Goal: Transaction & Acquisition: Purchase product/service

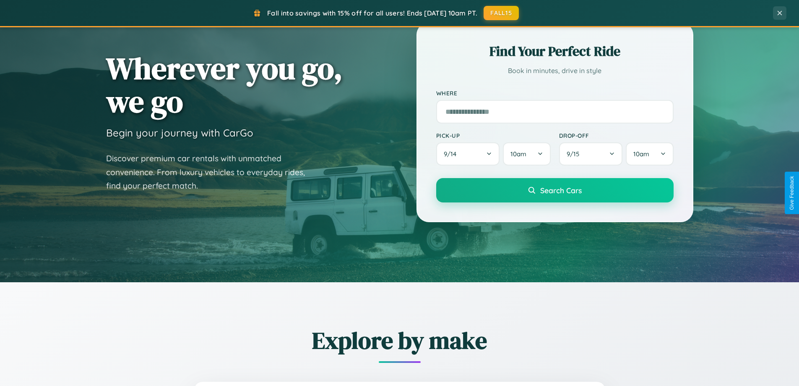
scroll to position [362, 0]
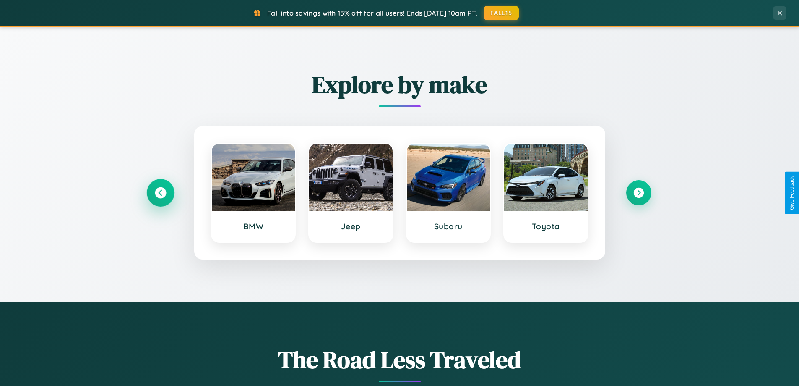
click at [160, 193] on icon at bounding box center [160, 192] width 11 height 11
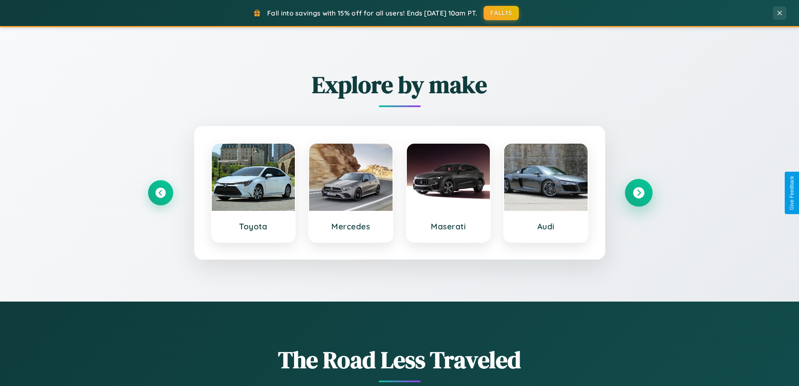
click at [639, 193] on icon at bounding box center [638, 192] width 11 height 11
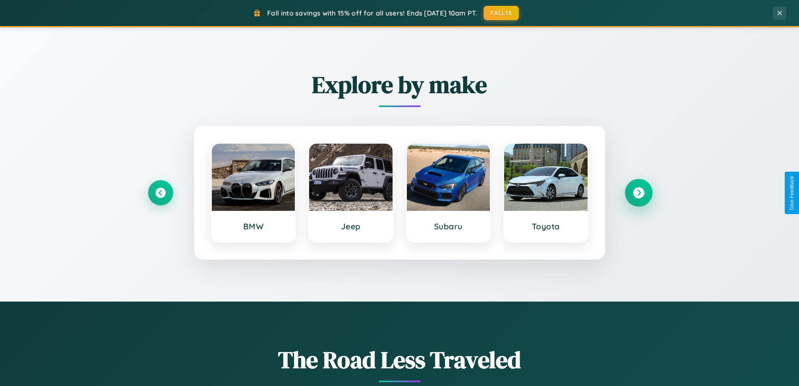
click at [639, 193] on icon at bounding box center [638, 192] width 11 height 11
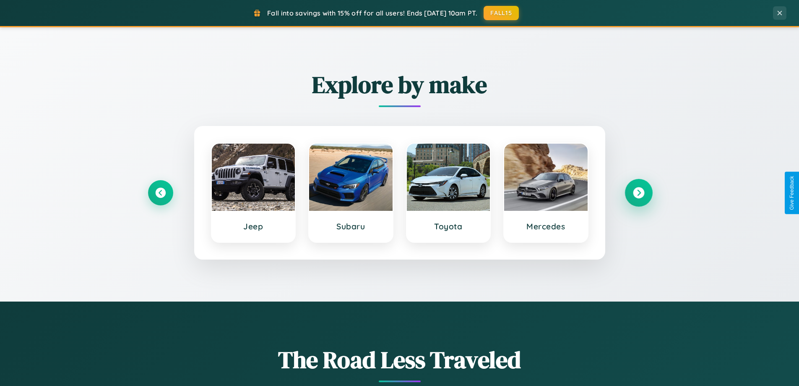
click at [639, 193] on icon at bounding box center [638, 192] width 11 height 11
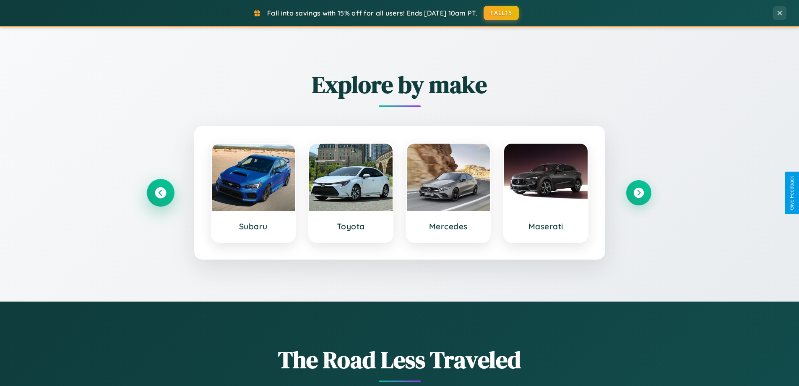
click at [160, 193] on icon at bounding box center [160, 192] width 11 height 11
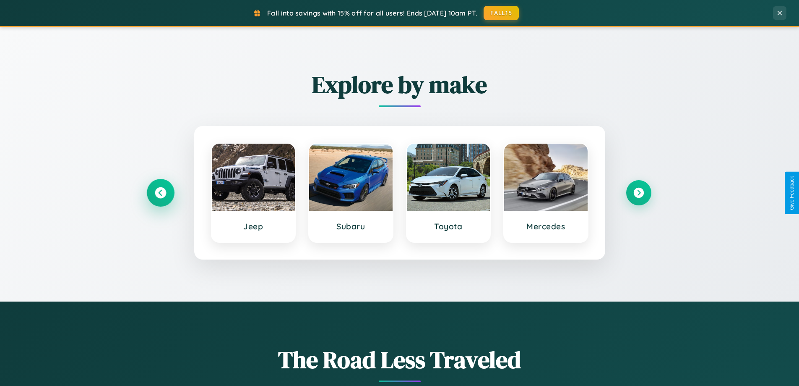
scroll to position [25, 0]
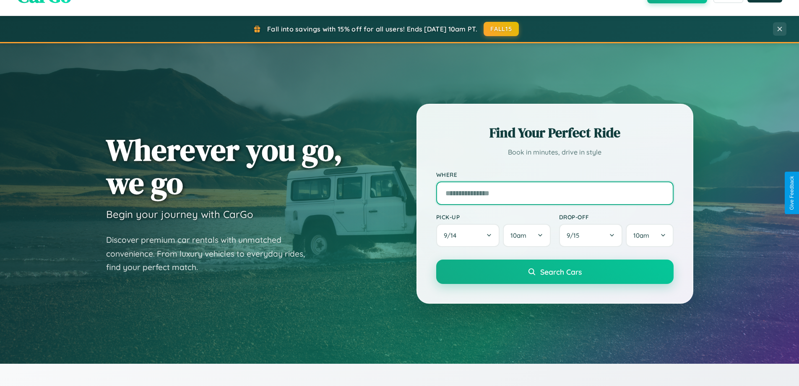
click at [555, 193] on input "text" at bounding box center [554, 192] width 237 height 23
type input "**********"
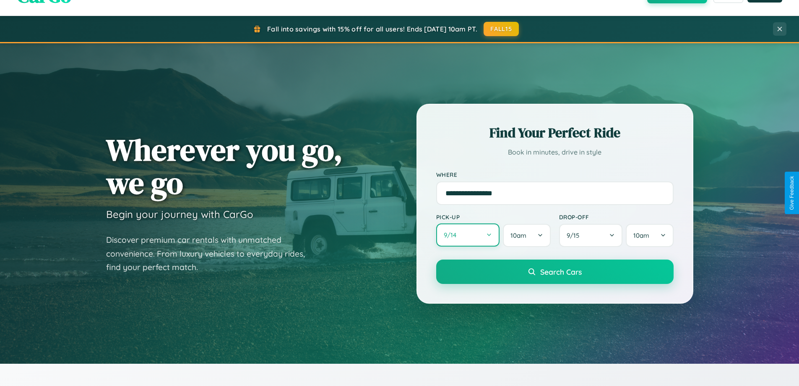
click at [468, 235] on button "9 / 14" at bounding box center [468, 234] width 64 height 23
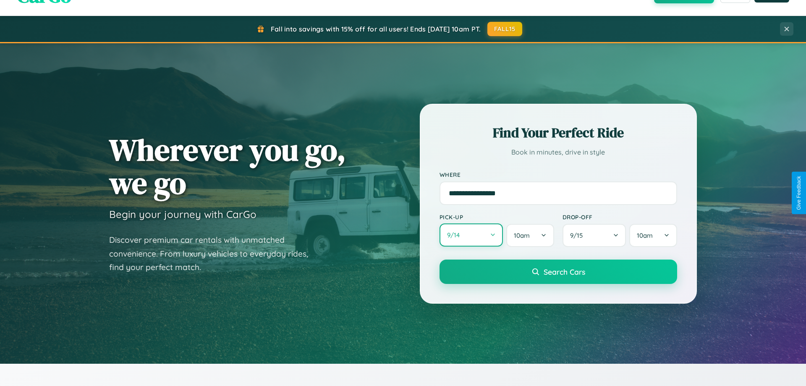
select select "*"
select select "****"
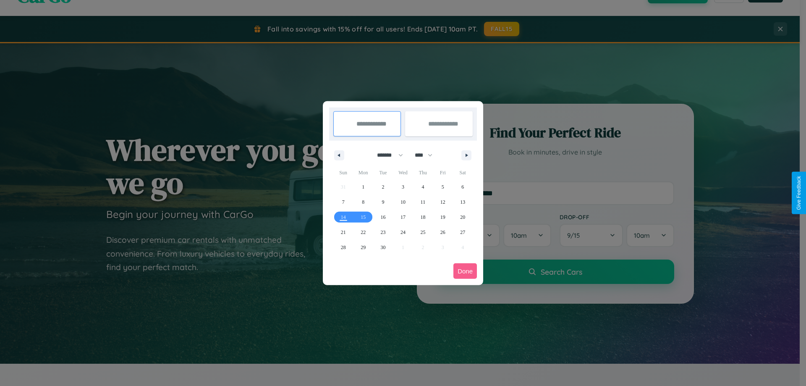
drag, startPoint x: 386, startPoint y: 155, endPoint x: 403, endPoint y: 168, distance: 21.5
click at [386, 155] on select "******* ******** ***** ***** *** **** **** ****** ********* ******* ******** **…" at bounding box center [388, 155] width 36 height 14
select select "**"
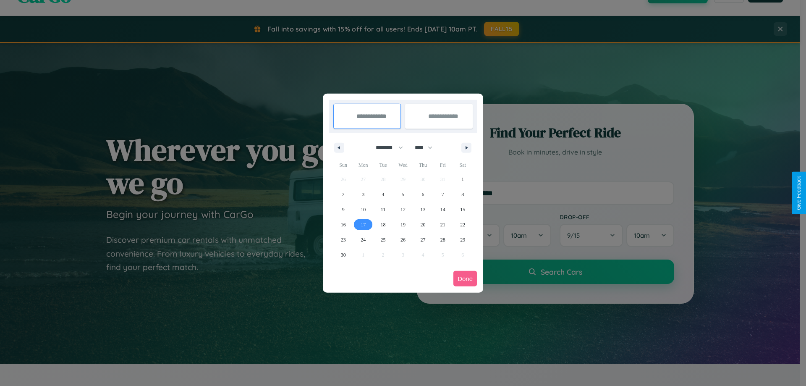
click at [363, 224] on span "17" at bounding box center [362, 224] width 5 height 15
type input "**********"
click at [442, 224] on span "21" at bounding box center [442, 224] width 5 height 15
type input "**********"
click at [465, 278] on button "Done" at bounding box center [464, 279] width 23 height 16
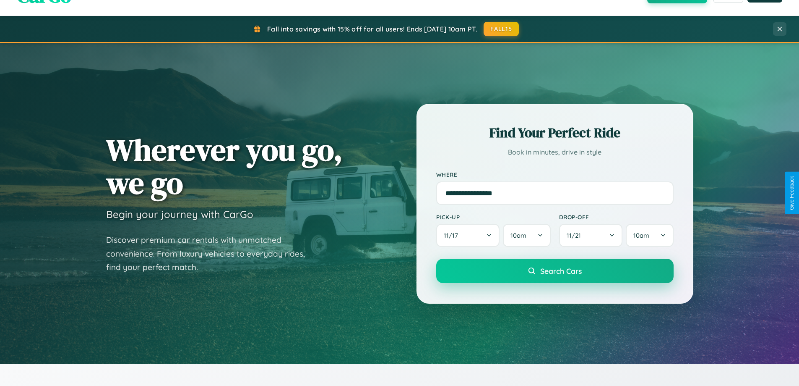
click at [555, 271] on span "Search Cars" at bounding box center [561, 270] width 42 height 9
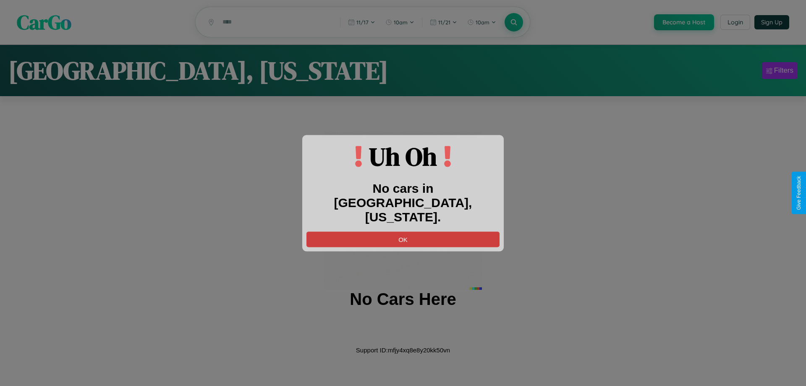
click at [403, 231] on button "OK" at bounding box center [402, 239] width 193 height 16
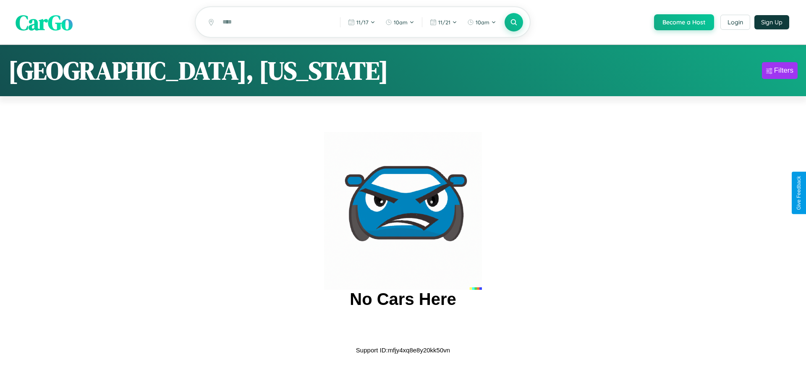
click at [44, 22] on span "CarGo" at bounding box center [44, 22] width 57 height 29
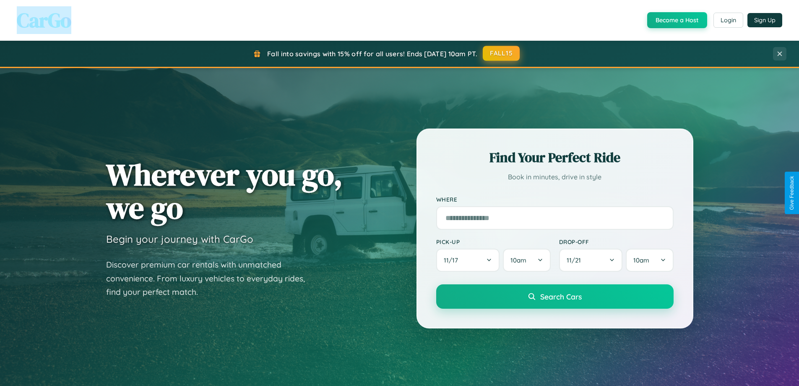
click at [502, 53] on button "FALL15" at bounding box center [501, 53] width 37 height 15
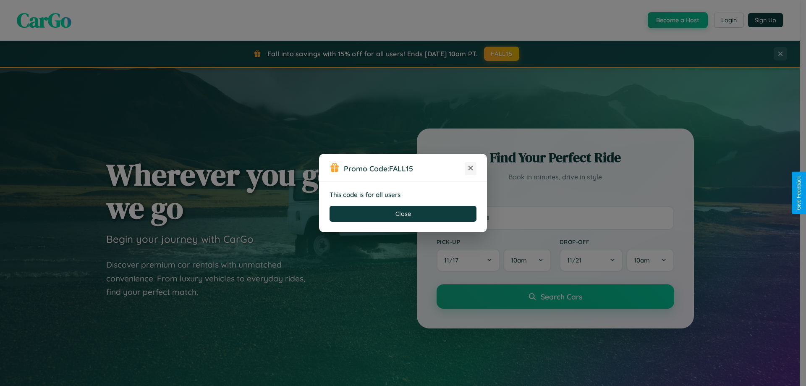
click at [470, 168] on icon at bounding box center [470, 168] width 8 height 8
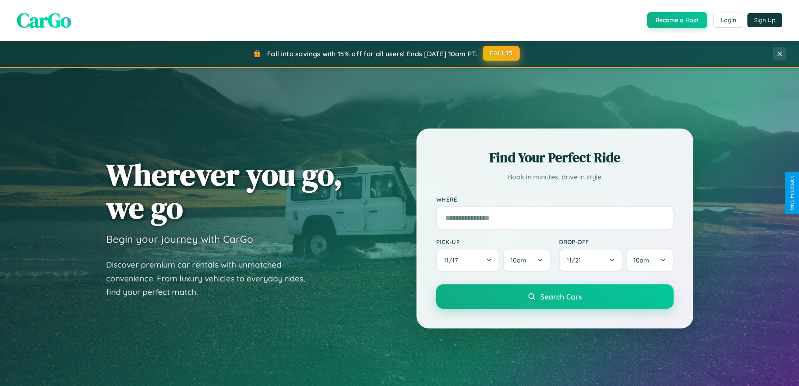
click at [502, 53] on button "FALL15" at bounding box center [501, 53] width 37 height 15
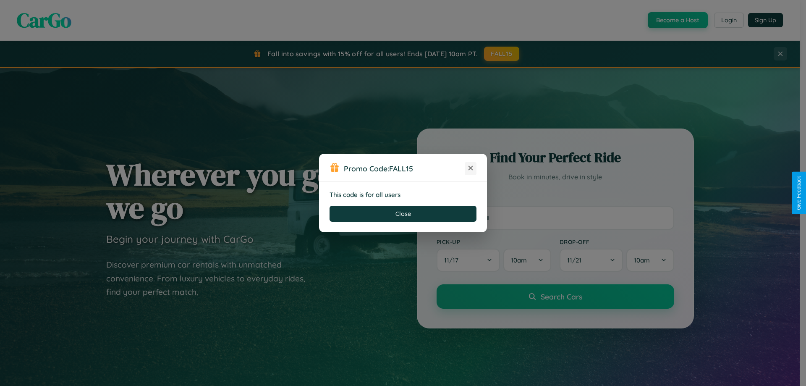
click at [470, 168] on icon at bounding box center [470, 168] width 8 height 8
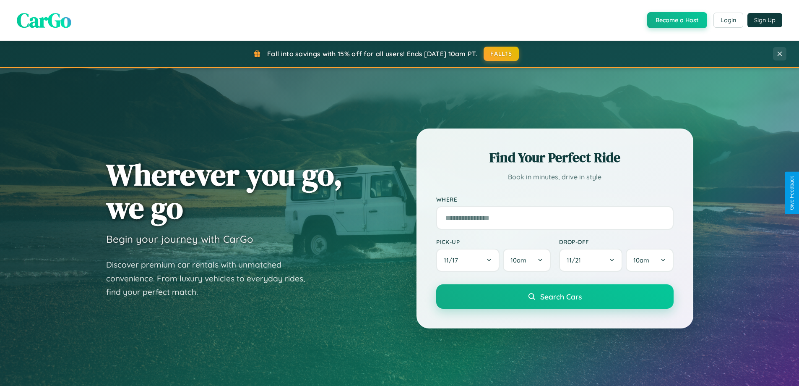
scroll to position [25, 0]
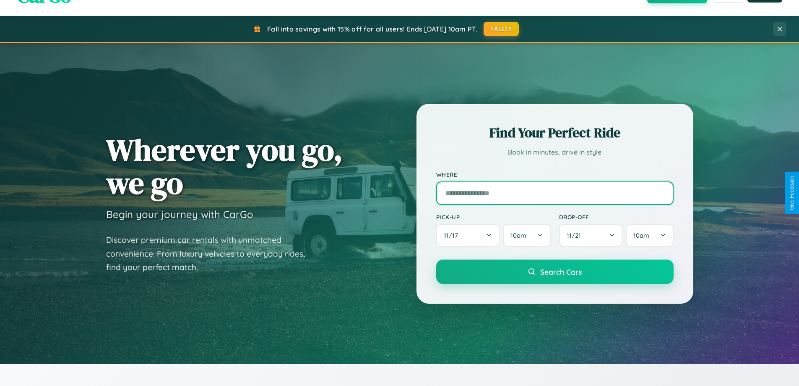
click at [555, 193] on input "text" at bounding box center [554, 192] width 237 height 23
type input "*****"
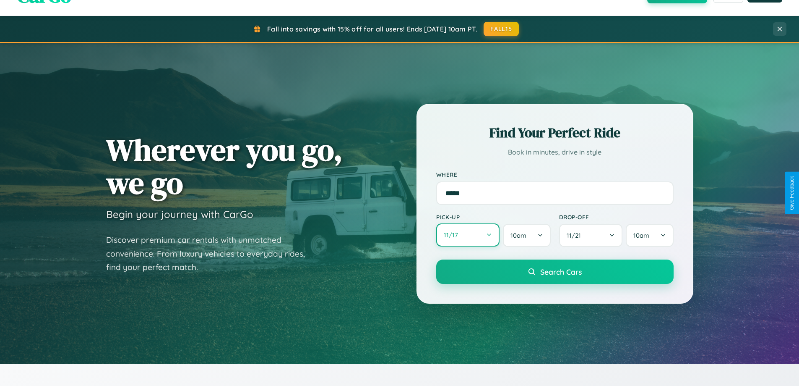
click at [468, 235] on button "11 / 17" at bounding box center [468, 234] width 64 height 23
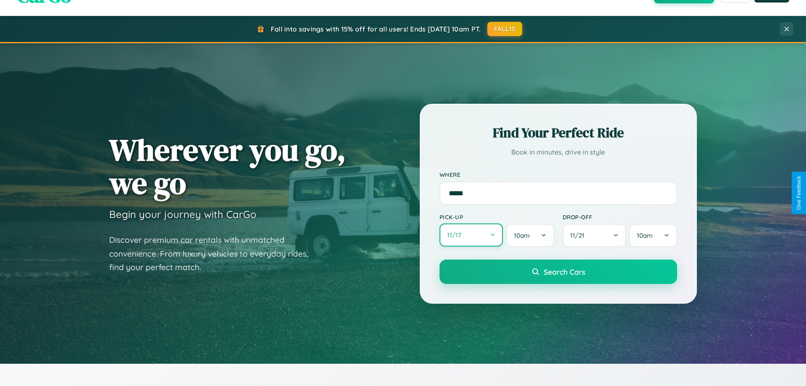
select select "*"
select select "****"
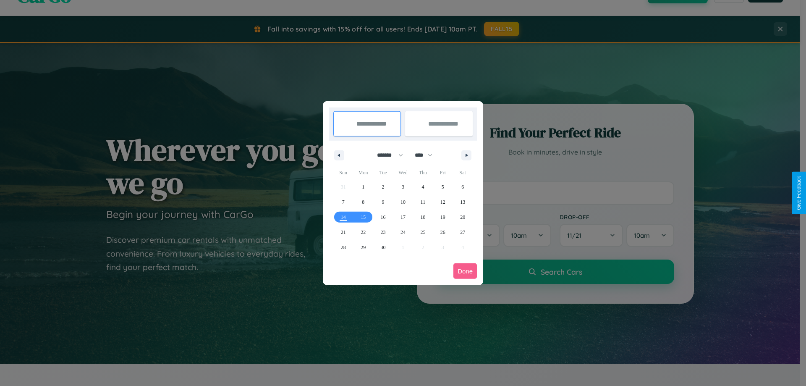
click at [386, 155] on select "******* ******** ***** ***** *** **** **** ****** ********* ******* ******** **…" at bounding box center [388, 155] width 36 height 14
select select "*"
click at [363, 217] on span "13" at bounding box center [362, 216] width 5 height 15
type input "**********"
click at [423, 232] on span "23" at bounding box center [422, 231] width 5 height 15
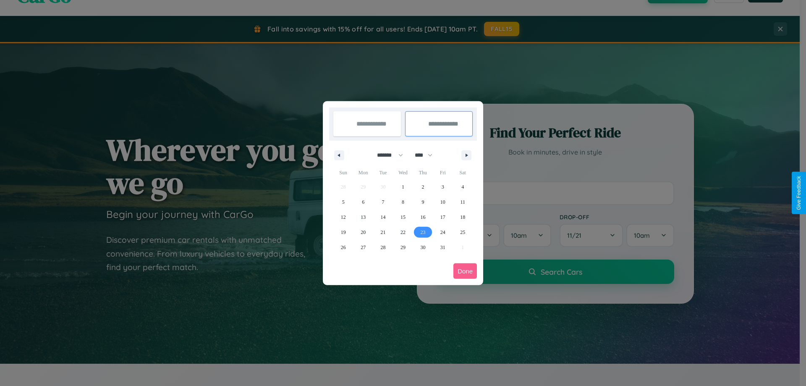
type input "**********"
click at [465, 271] on button "Done" at bounding box center [464, 271] width 23 height 16
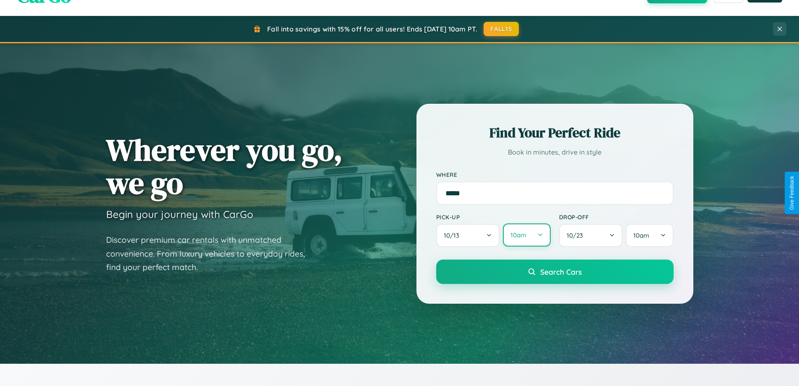
click at [527, 235] on button "10am" at bounding box center [526, 234] width 47 height 23
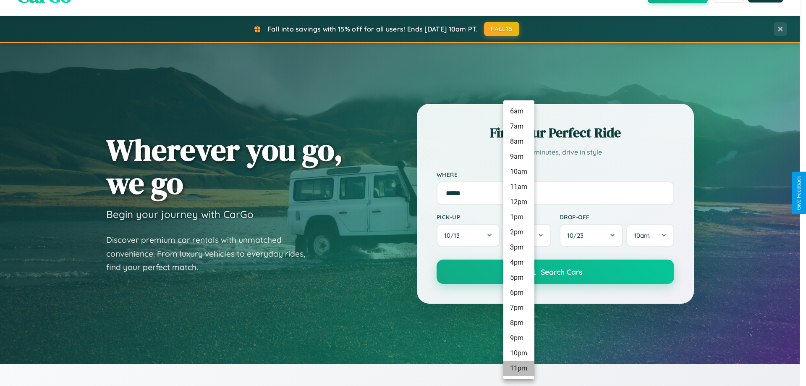
click at [518, 368] on li "11pm" at bounding box center [518, 367] width 31 height 15
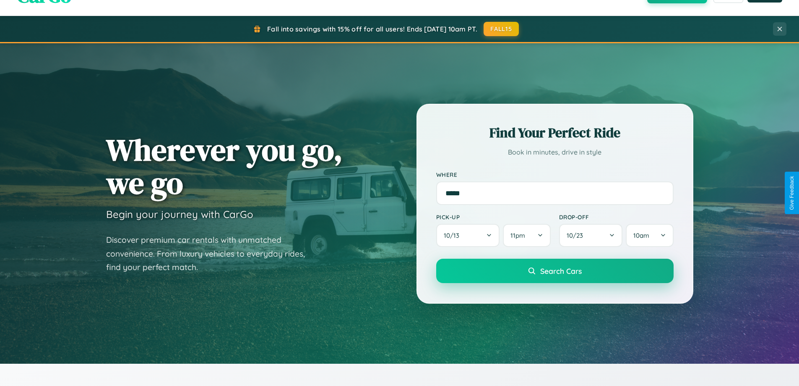
click at [555, 271] on span "Search Cars" at bounding box center [561, 270] width 42 height 9
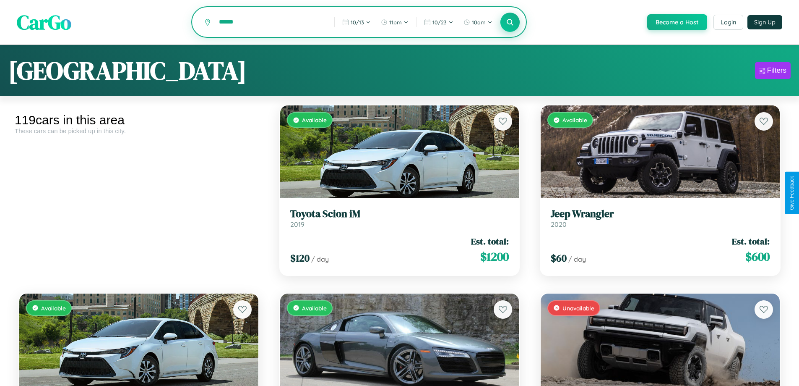
type input "******"
click at [510, 23] on icon at bounding box center [510, 22] width 8 height 8
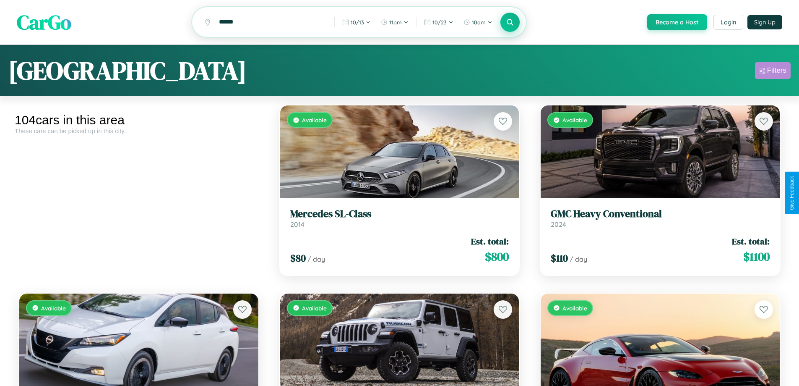
click at [773, 72] on div "Filters" at bounding box center [776, 70] width 19 height 8
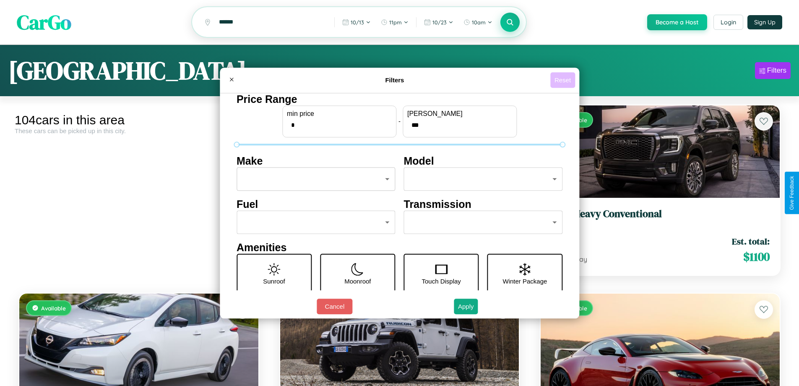
click at [564, 80] on button "Reset" at bounding box center [562, 80] width 25 height 16
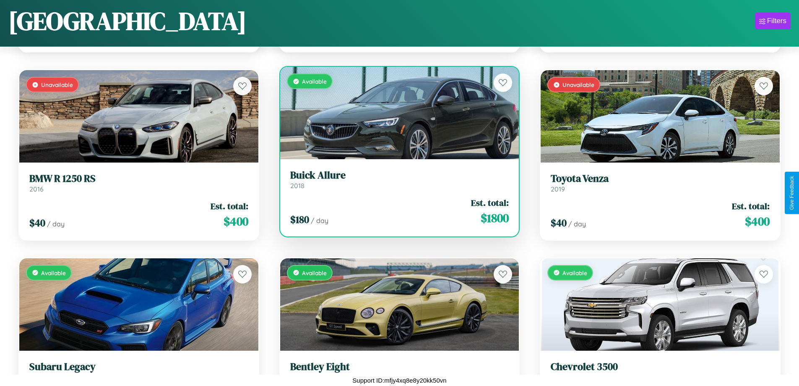
scroll to position [682, 0]
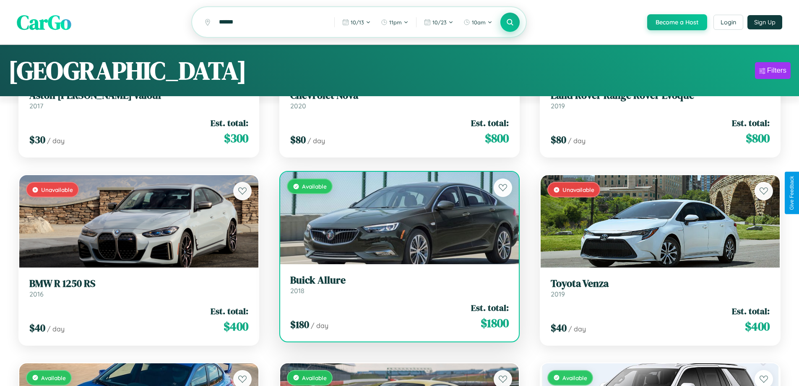
click at [396, 286] on h3 "Buick Allure" at bounding box center [399, 280] width 219 height 12
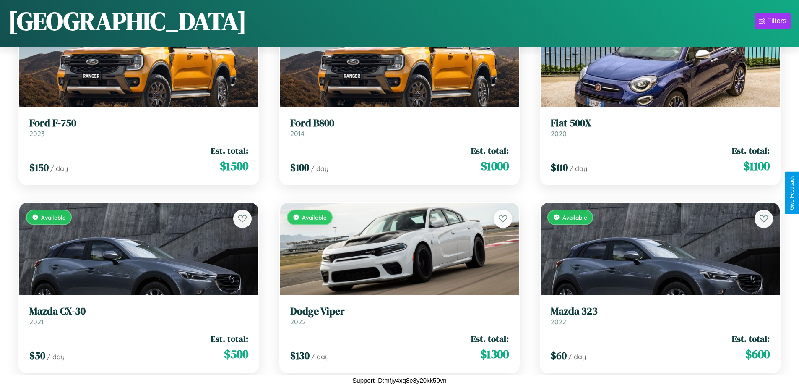
scroll to position [5191, 0]
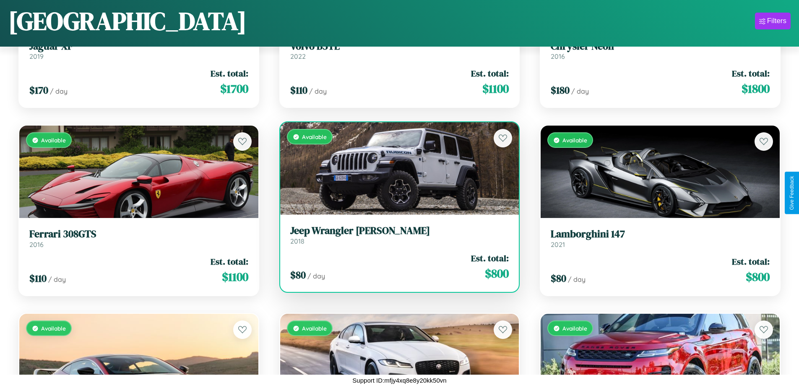
click at [396, 168] on div "Available" at bounding box center [399, 168] width 239 height 92
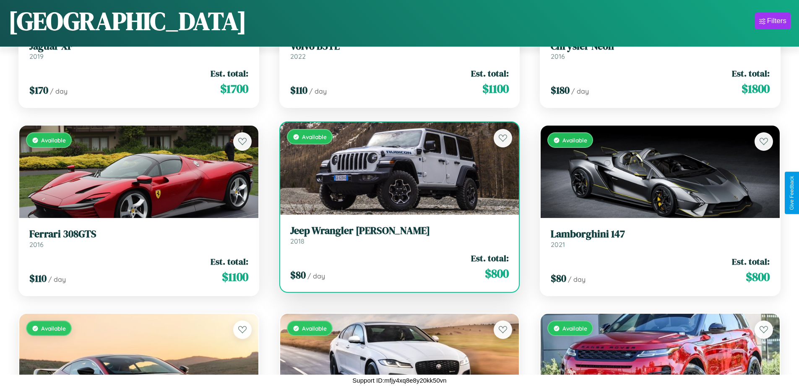
click at [396, 168] on div "Available" at bounding box center [399, 168] width 239 height 92
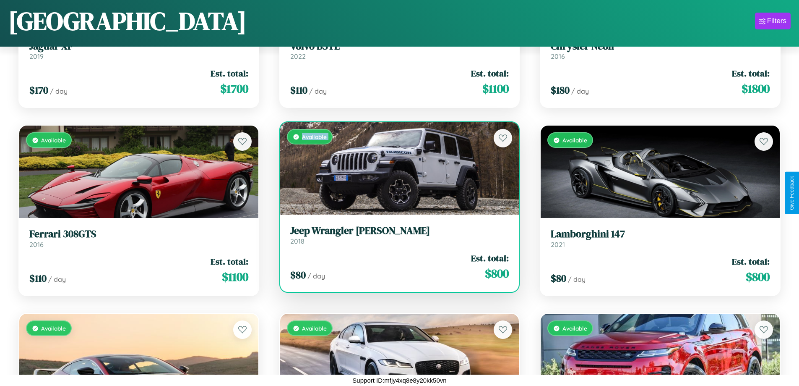
click at [396, 168] on div "Available" at bounding box center [399, 168] width 239 height 92
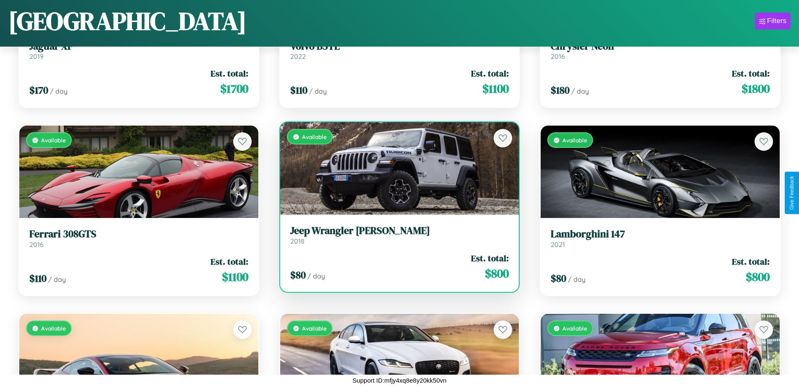
click at [396, 168] on div "Available" at bounding box center [399, 168] width 239 height 92
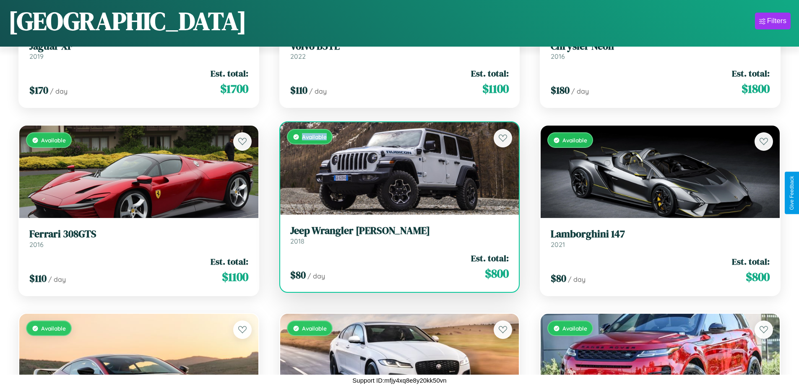
click at [396, 168] on div "Available" at bounding box center [399, 168] width 239 height 92
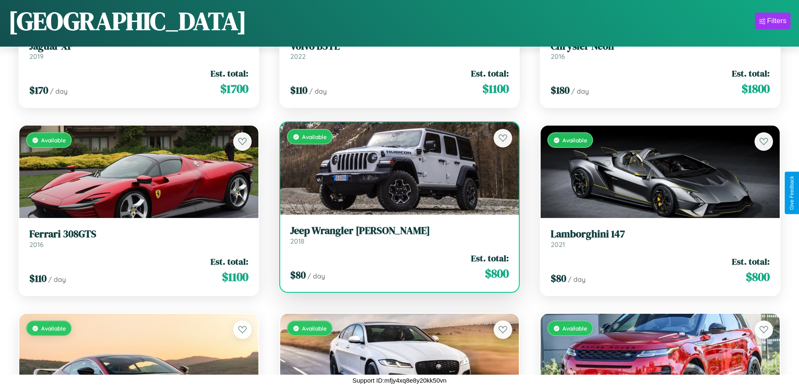
click at [396, 235] on h3 "Jeep Wrangler JK" at bounding box center [399, 230] width 219 height 12
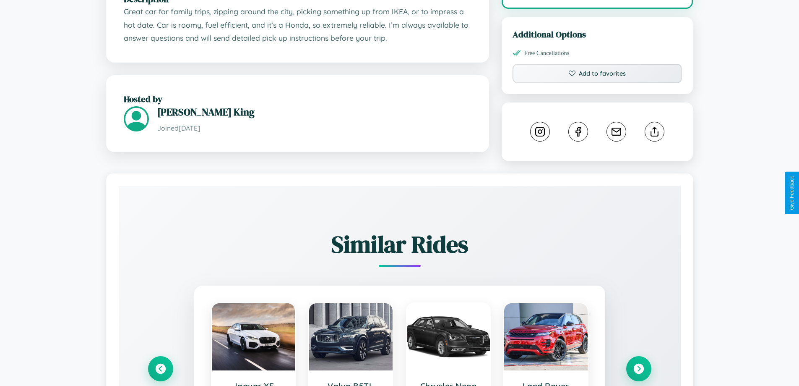
scroll to position [477, 0]
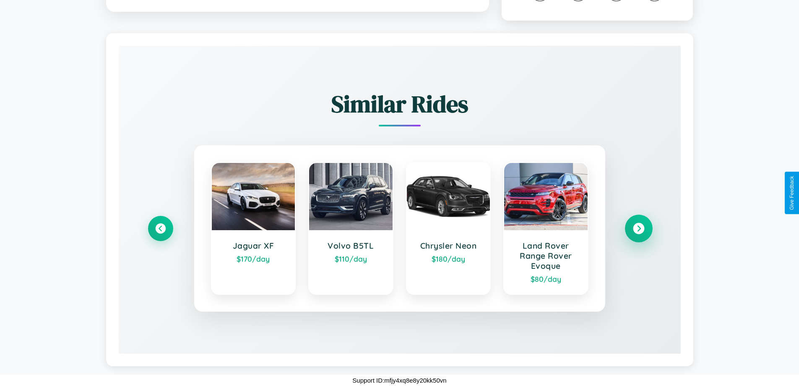
click at [639, 228] on icon at bounding box center [638, 228] width 11 height 11
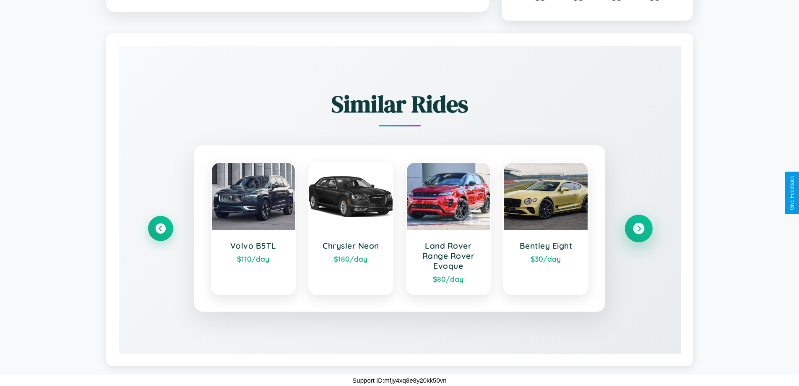
click at [639, 228] on icon at bounding box center [638, 228] width 11 height 11
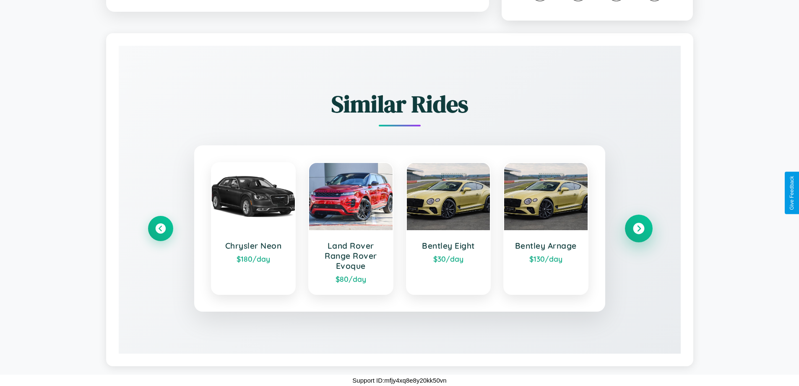
click at [639, 228] on icon at bounding box center [638, 228] width 11 height 11
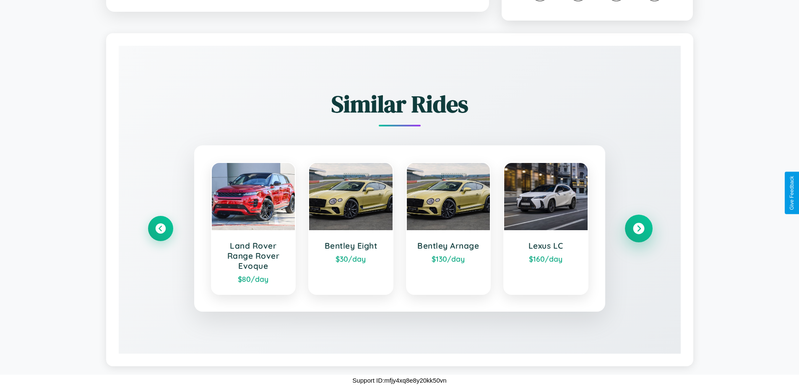
click at [639, 228] on icon at bounding box center [638, 228] width 11 height 11
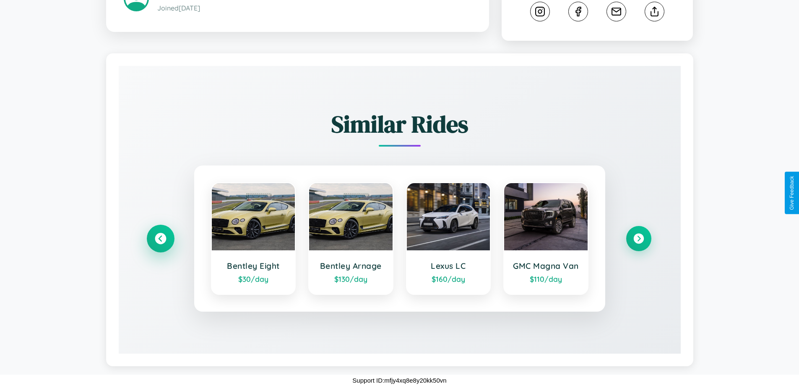
click at [160, 238] on icon at bounding box center [160, 238] width 11 height 11
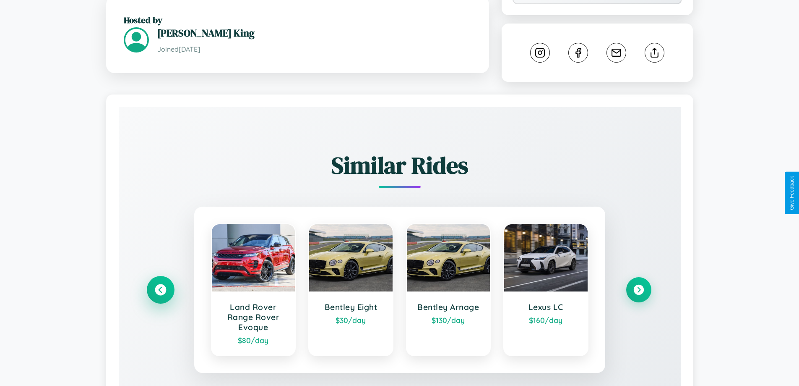
scroll to position [86, 0]
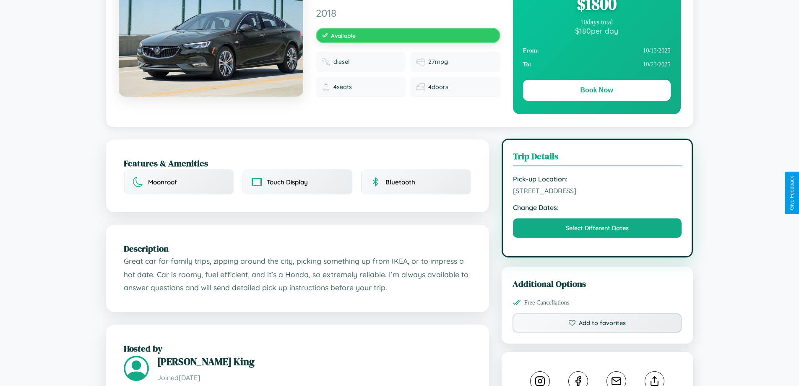
click at [597, 193] on span "2675 Broadway Vienna 74930 Austria" at bounding box center [597, 190] width 169 height 8
click at [597, 192] on span "2675 Broadway Vienna 74930 Austria" at bounding box center [597, 190] width 169 height 8
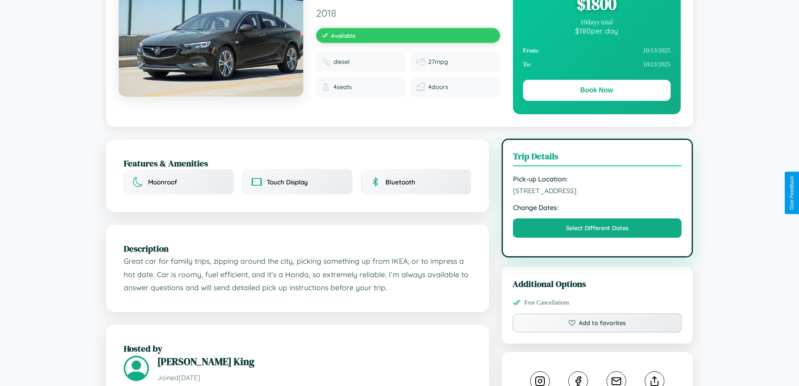
click at [597, 192] on span "2675 Broadway Vienna 74930 Austria" at bounding box center [597, 190] width 169 height 8
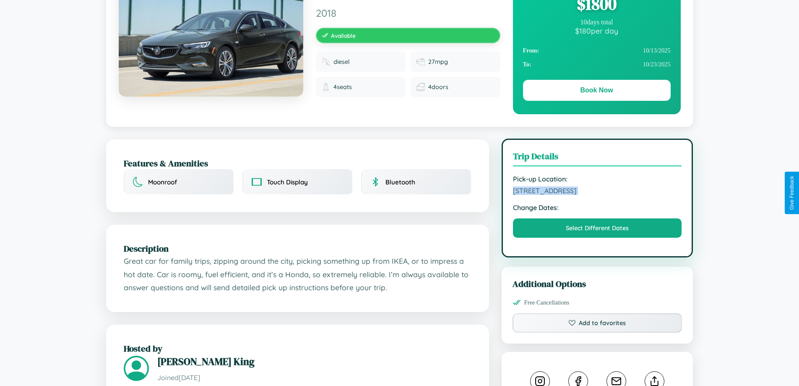
click at [597, 192] on span "2675 Broadway Vienna 74930 Austria" at bounding box center [597, 190] width 169 height 8
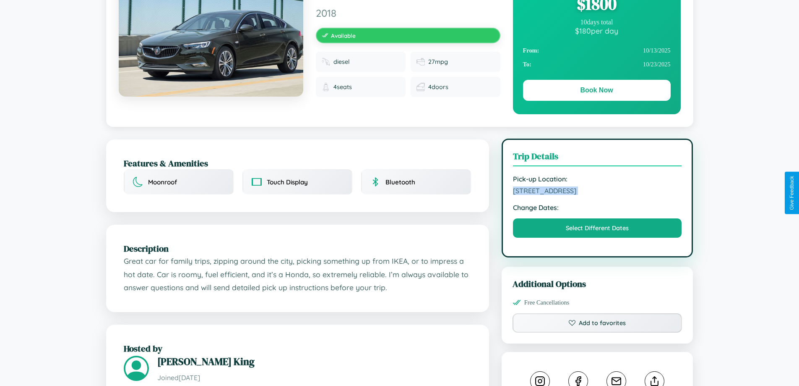
click at [597, 192] on span "2675 Broadway Vienna 74930 Austria" at bounding box center [597, 190] width 169 height 8
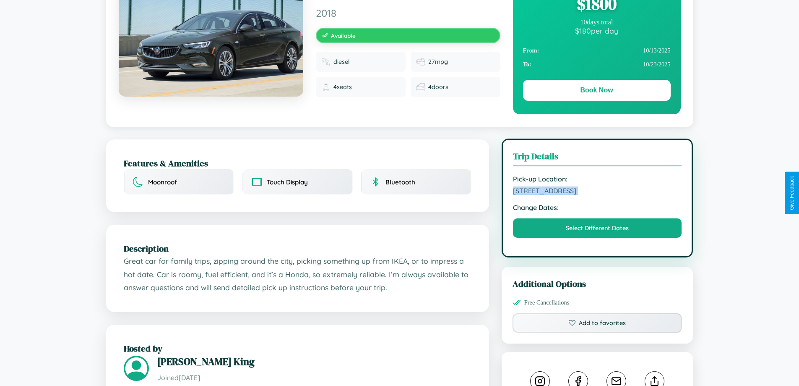
click at [597, 192] on span "2675 Broadway Vienna 74930 Austria" at bounding box center [597, 190] width 169 height 8
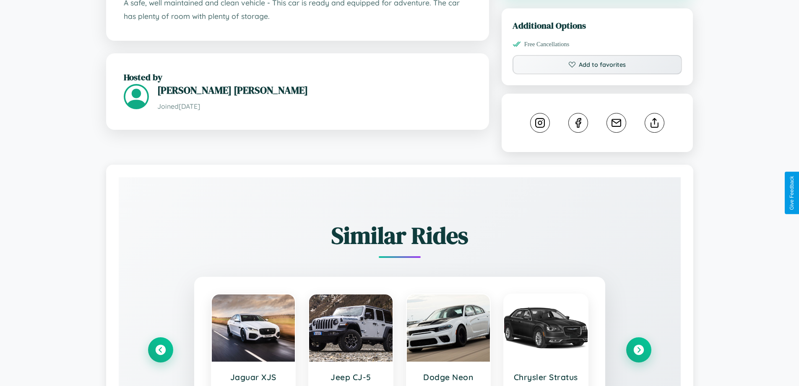
scroll to position [457, 0]
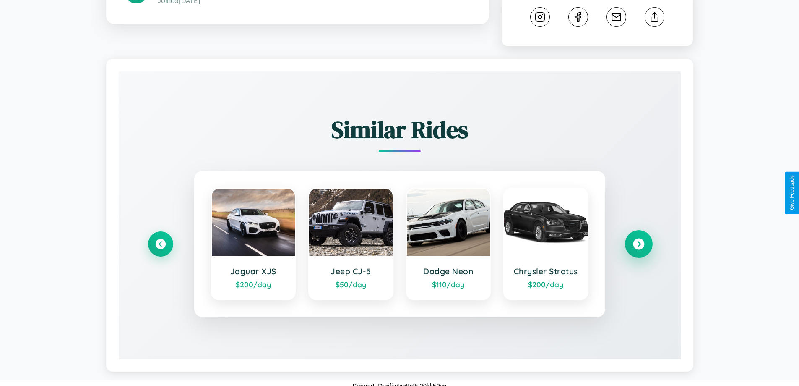
click at [639, 238] on icon at bounding box center [638, 243] width 11 height 11
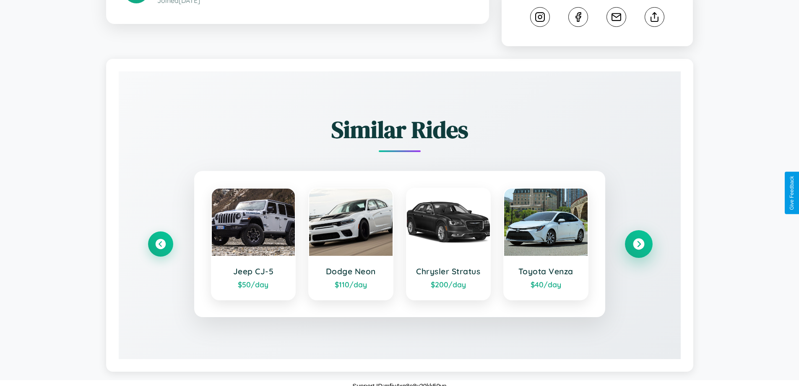
click at [639, 238] on icon at bounding box center [638, 243] width 11 height 11
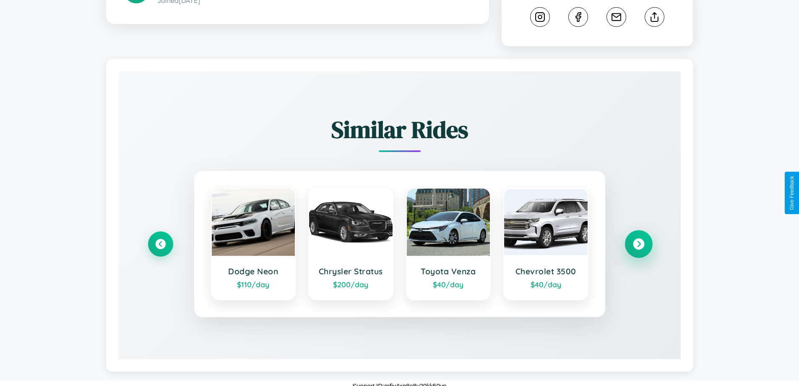
click at [639, 238] on icon at bounding box center [638, 243] width 11 height 11
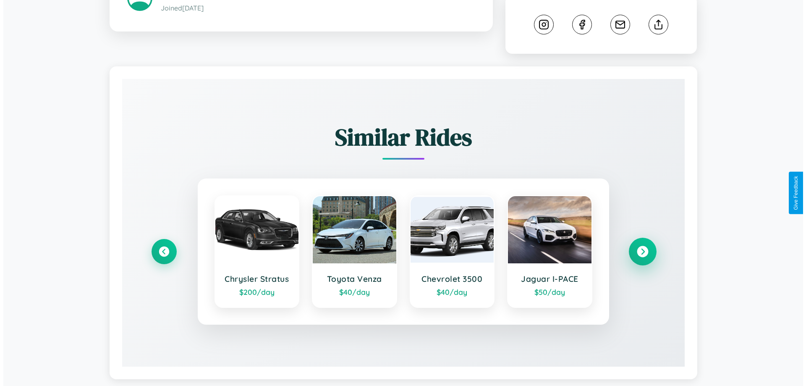
scroll to position [0, 0]
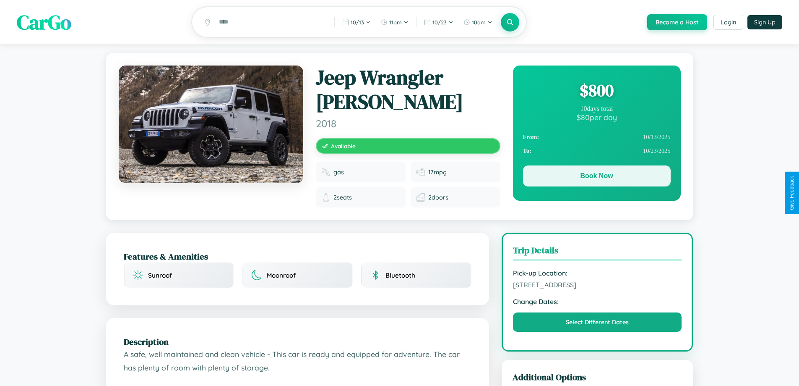
click at [597, 177] on button "Book Now" at bounding box center [597, 175] width 148 height 21
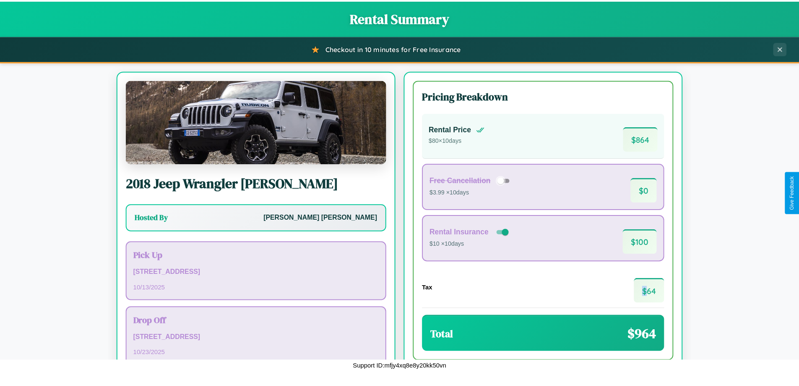
scroll to position [57, 0]
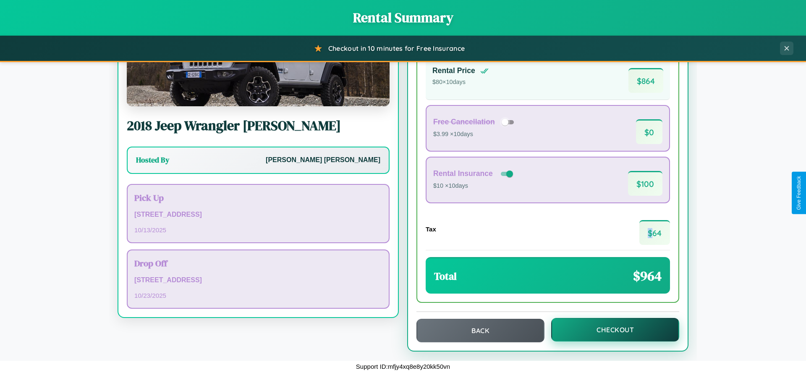
click at [609, 329] on button "Checkout" at bounding box center [615, 329] width 128 height 23
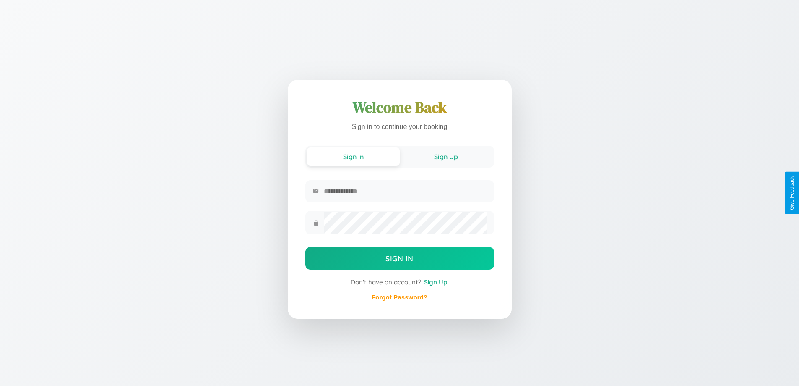
click at [446, 156] on button "Sign Up" at bounding box center [446, 156] width 93 height 18
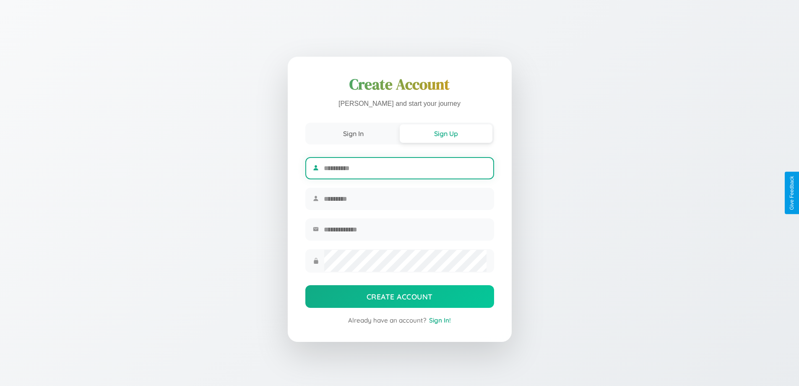
click at [405, 167] on input "text" at bounding box center [405, 168] width 162 height 21
type input "******"
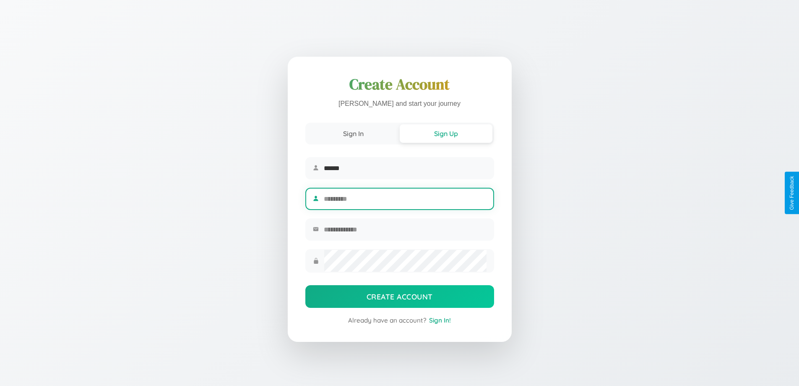
click at [405, 198] on input "text" at bounding box center [405, 198] width 162 height 21
type input "***"
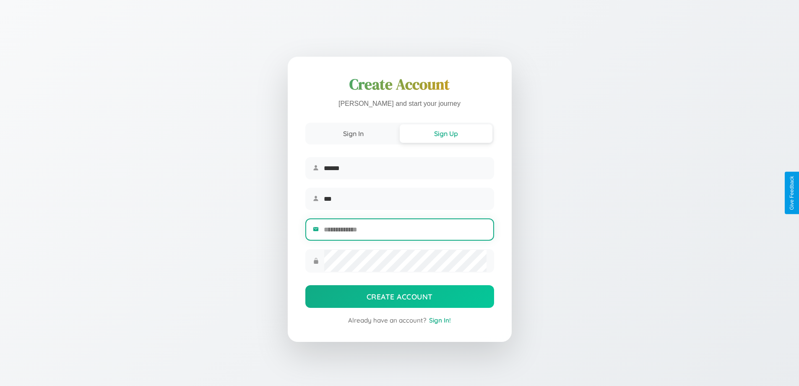
click at [405, 230] on input "email" at bounding box center [405, 229] width 162 height 21
type input "**********"
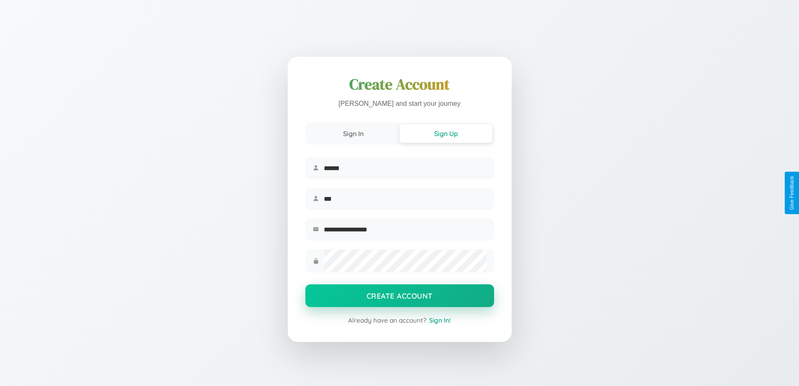
click at [399, 298] on button "Create Account" at bounding box center [399, 295] width 189 height 23
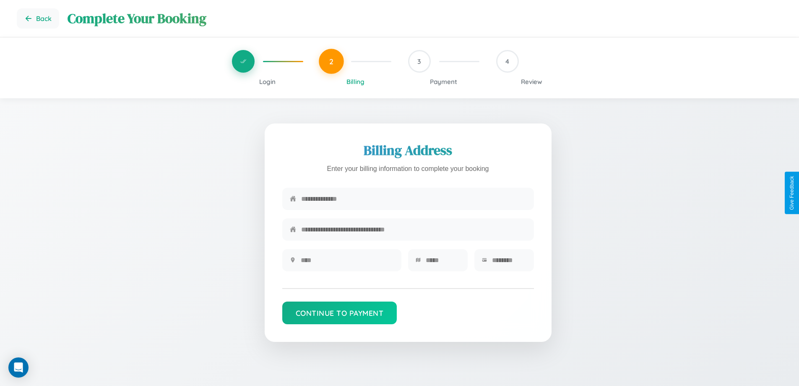
click at [267, 81] on span "Login" at bounding box center [267, 82] width 16 height 8
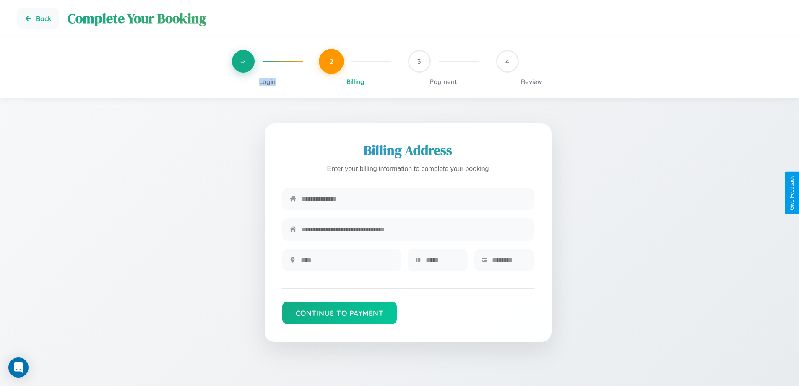
click at [267, 81] on span "Login" at bounding box center [267, 82] width 16 height 8
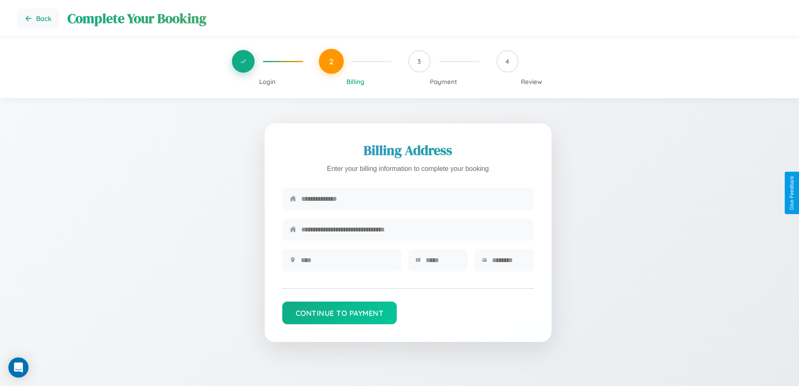
click at [267, 81] on span "Login" at bounding box center [267, 82] width 16 height 8
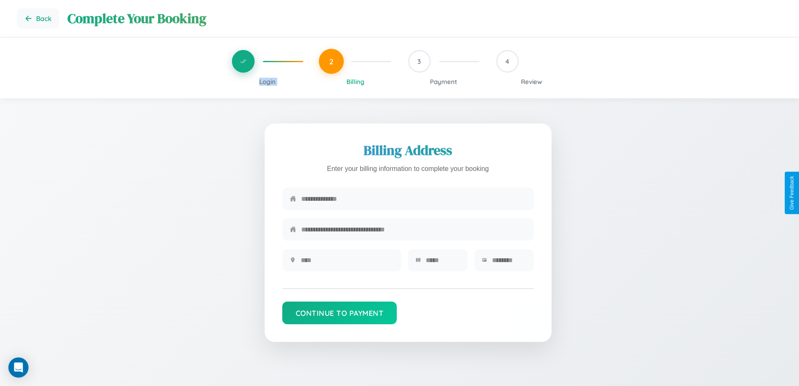
click at [267, 81] on span "Login" at bounding box center [267, 82] width 16 height 8
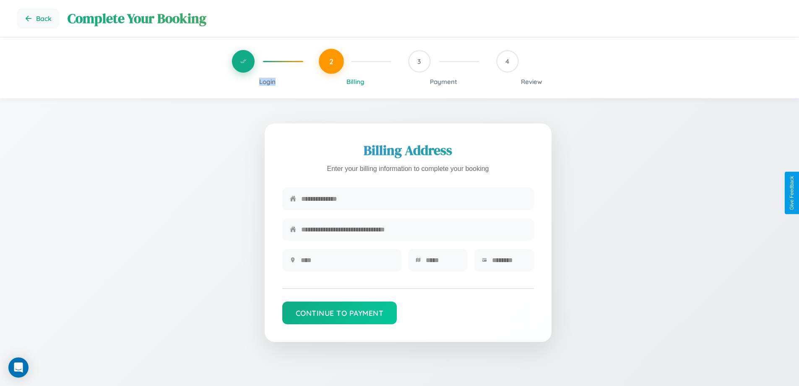
click at [267, 81] on span "Login" at bounding box center [267, 82] width 16 height 8
